Goal: Task Accomplishment & Management: Complete application form

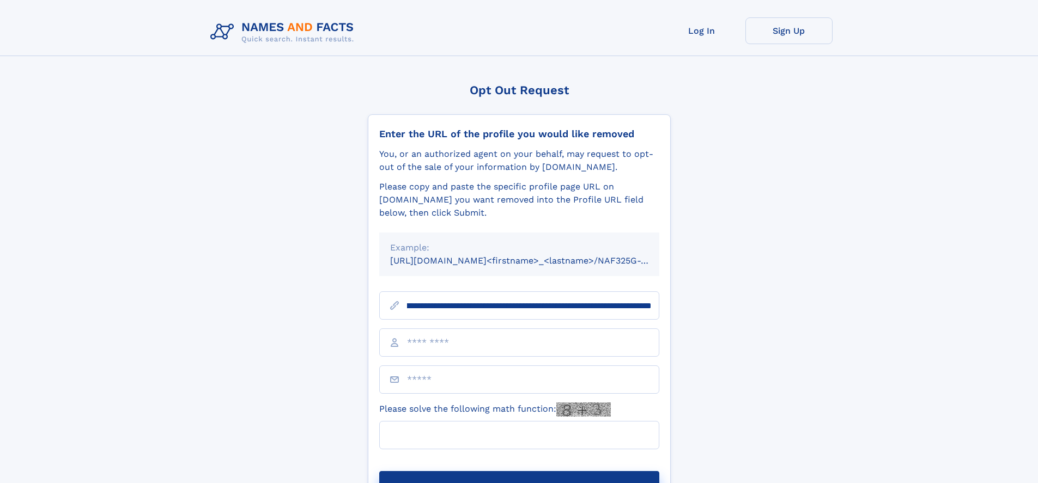
scroll to position [0, 113]
type input "**********"
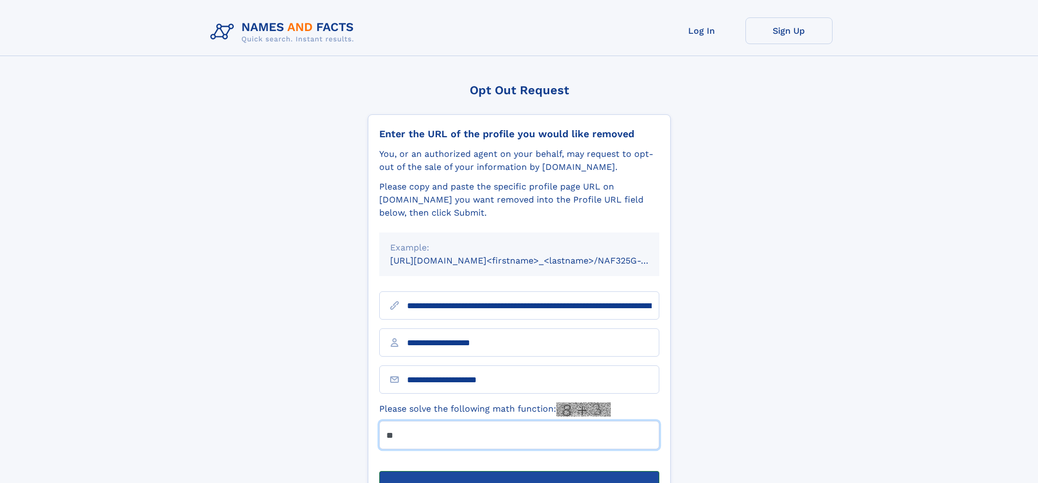
type input "**"
click at [519, 471] on button "Submit Opt Out Request" at bounding box center [519, 488] width 280 height 35
